Goal: Task Accomplishment & Management: Use online tool/utility

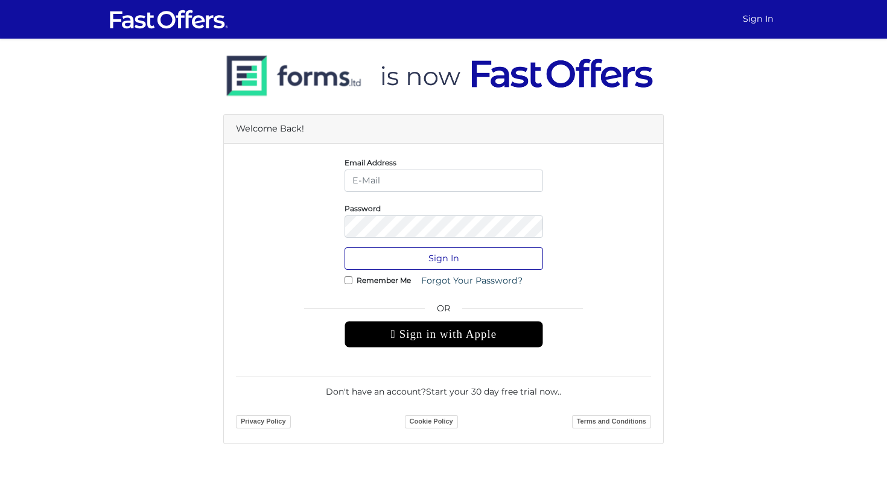
type input "[PERSON_NAME][EMAIL_ADDRESS][DOMAIN_NAME]"
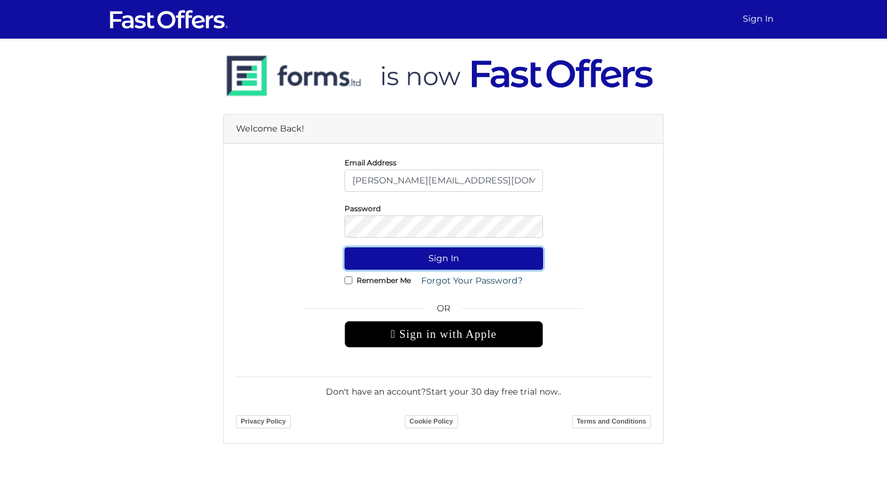
click at [401, 259] on button "Sign In" at bounding box center [444, 258] width 199 height 22
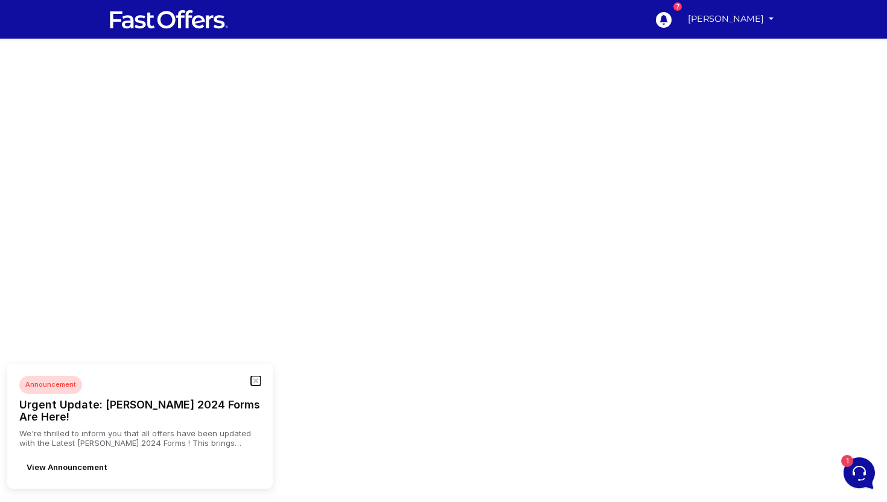
click at [256, 383] on icon "button" at bounding box center [256, 381] width 4 height 4
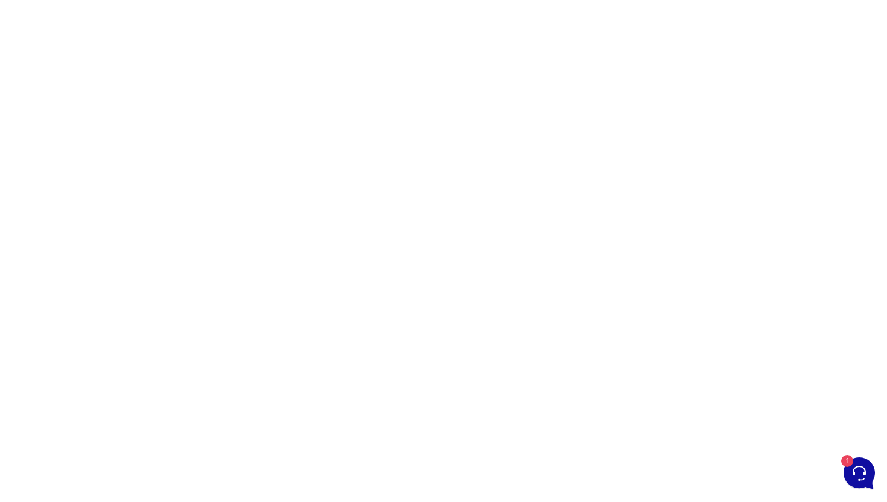
scroll to position [68, 0]
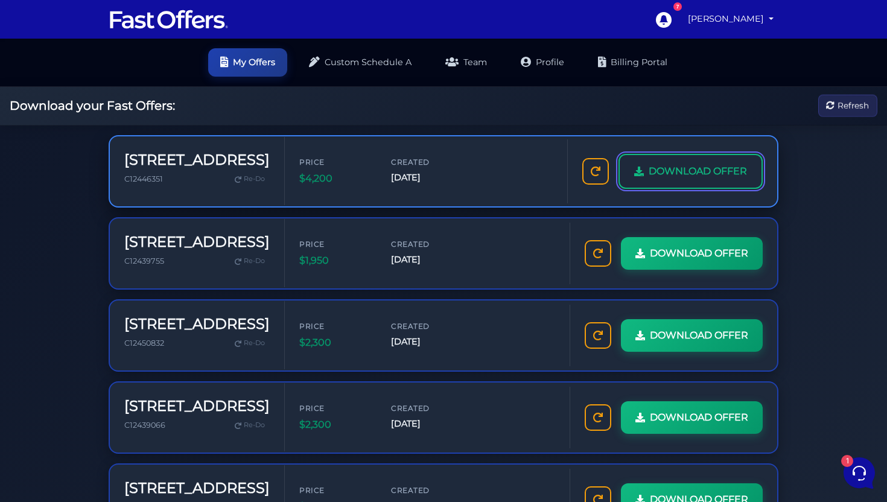
click at [676, 171] on span "DOWNLOAD OFFER" at bounding box center [698, 172] width 98 height 16
